Goal: Information Seeking & Learning: Stay updated

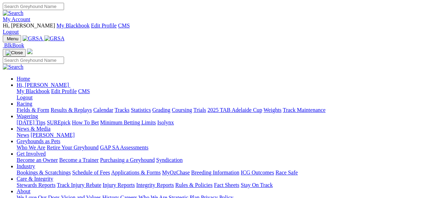
click at [92, 107] on link "Results & Replays" at bounding box center [71, 110] width 41 height 6
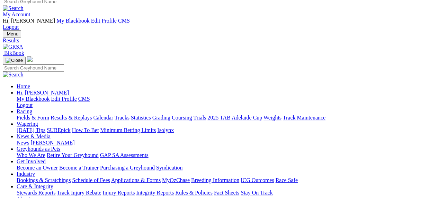
scroll to position [5, 0]
click at [29, 115] on link "Fields & Form" at bounding box center [33, 118] width 33 height 6
